Goal: Book appointment/travel/reservation

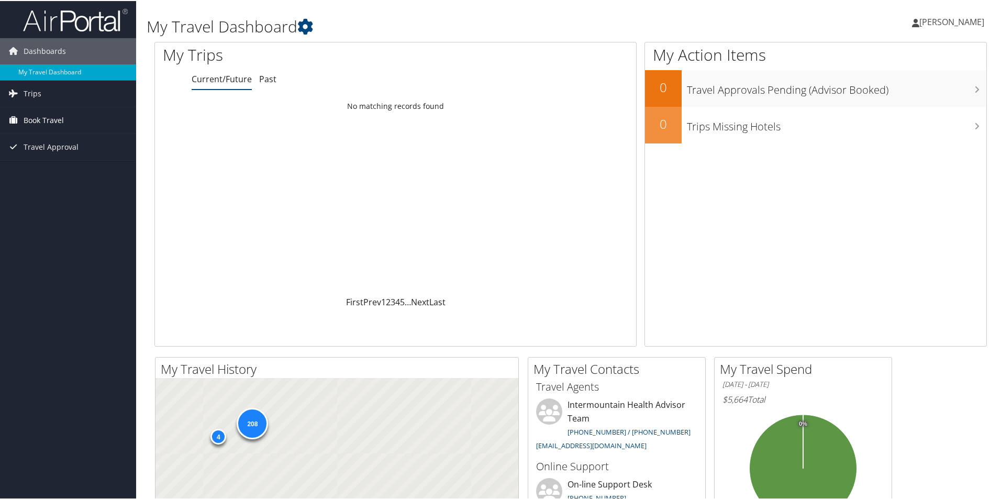
click at [58, 119] on span "Book Travel" at bounding box center [44, 119] width 40 height 26
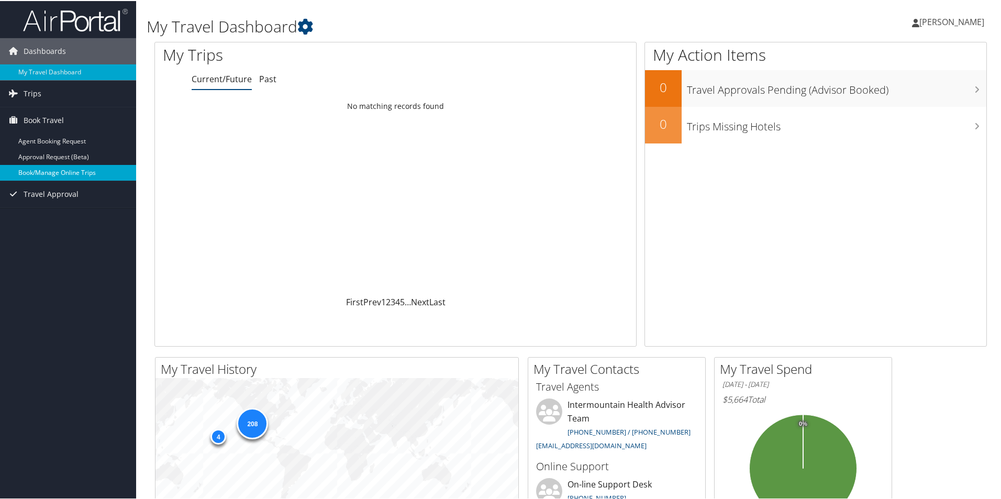
click at [55, 168] on link "Book/Manage Online Trips" at bounding box center [68, 172] width 136 height 16
